Goal: Navigation & Orientation: Find specific page/section

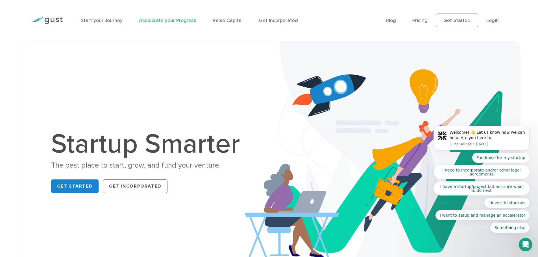
click at [163, 19] on link "Accelerate your Progress" at bounding box center [167, 21] width 57 height 6
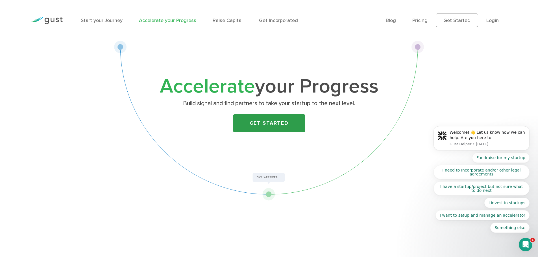
click at [266, 129] on link "Get Started" at bounding box center [269, 123] width 72 height 18
click at [54, 18] on img at bounding box center [47, 21] width 32 height 8
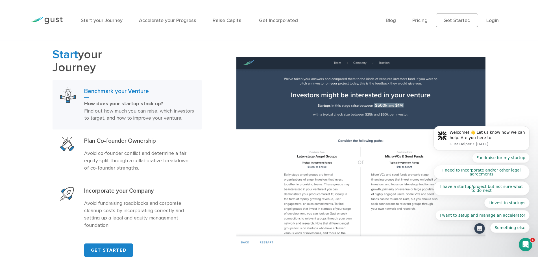
scroll to position [342, 0]
